Goal: Find specific page/section: Find specific page/section

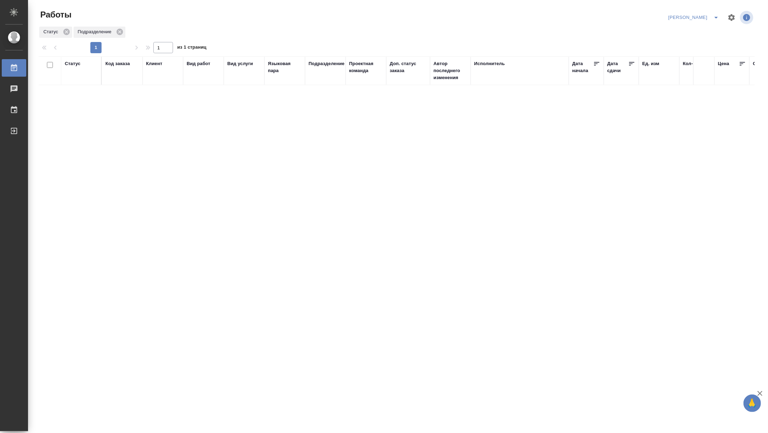
click at [711, 13] on span "split button" at bounding box center [716, 17] width 11 height 8
click at [694, 65] on li "Верстка и Дизайн" at bounding box center [689, 65] width 67 height 11
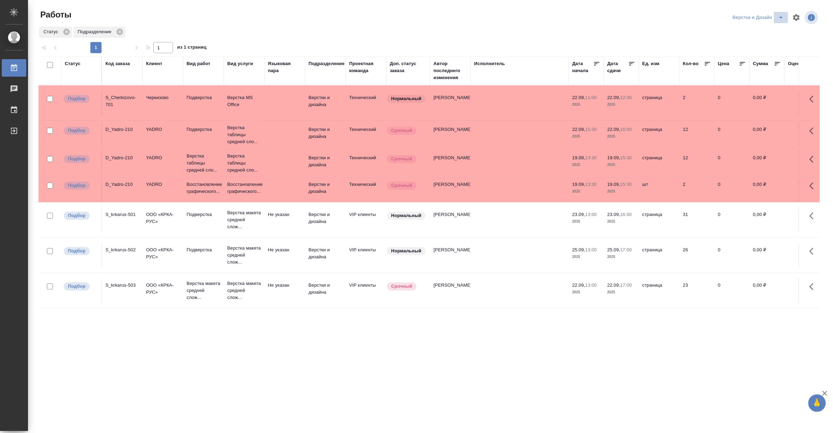
click at [768, 13] on icon "split button" at bounding box center [781, 17] width 8 height 8
click at [768, 53] on li "[PERSON_NAME]" at bounding box center [762, 53] width 67 height 11
